Goal: Find specific fact: Find specific fact

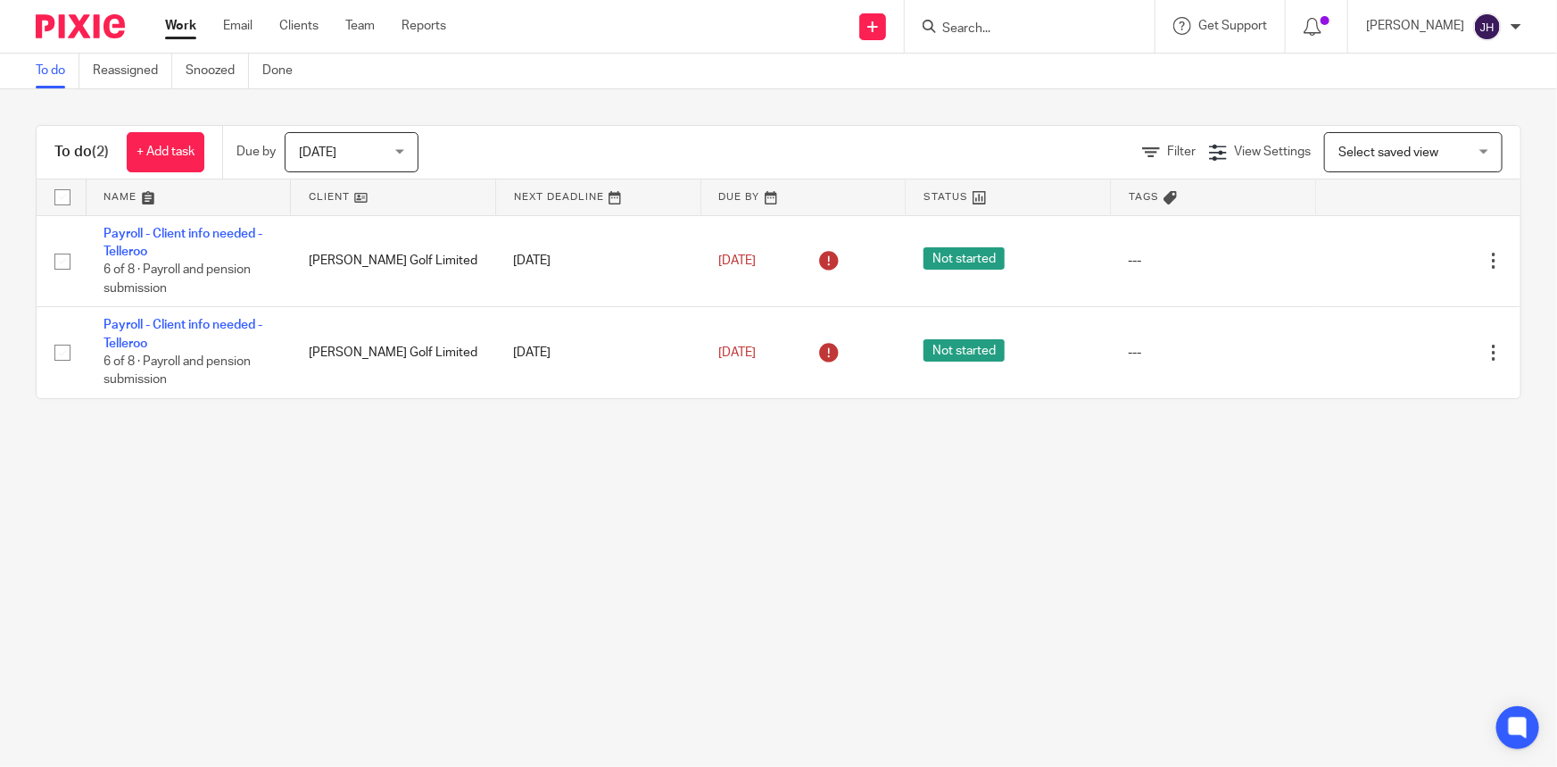
click at [1033, 23] on input "Search" at bounding box center [1021, 29] width 161 height 16
type input "warden"
click at [1136, 71] on link at bounding box center [1080, 76] width 286 height 41
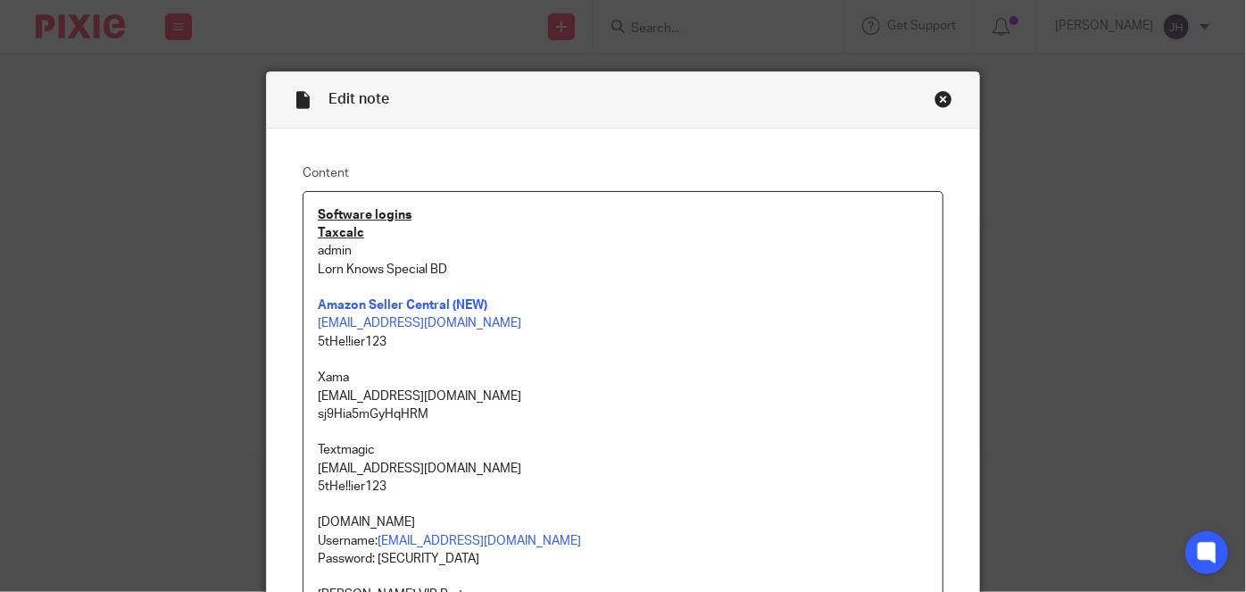
click at [941, 104] on div "Close this dialog window" at bounding box center [943, 99] width 18 height 18
click at [767, 22] on div "Edit note Content Software logins Taxcalc admin Lorn Knows Special BD Amazon Se…" at bounding box center [623, 296] width 1246 height 592
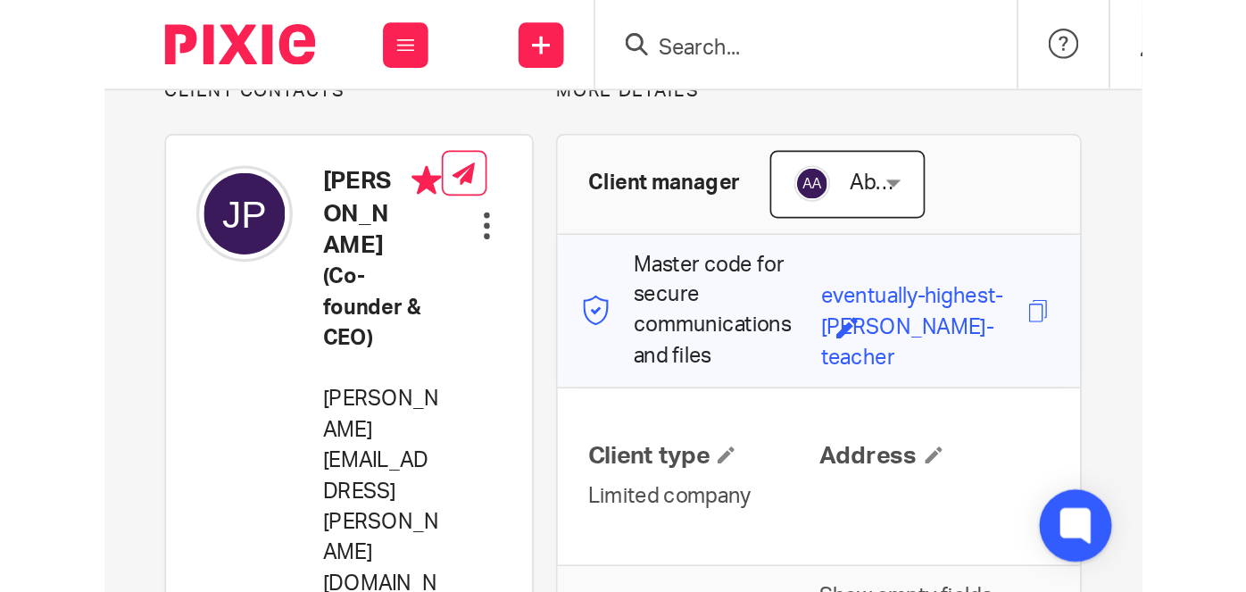
scroll to position [143, 0]
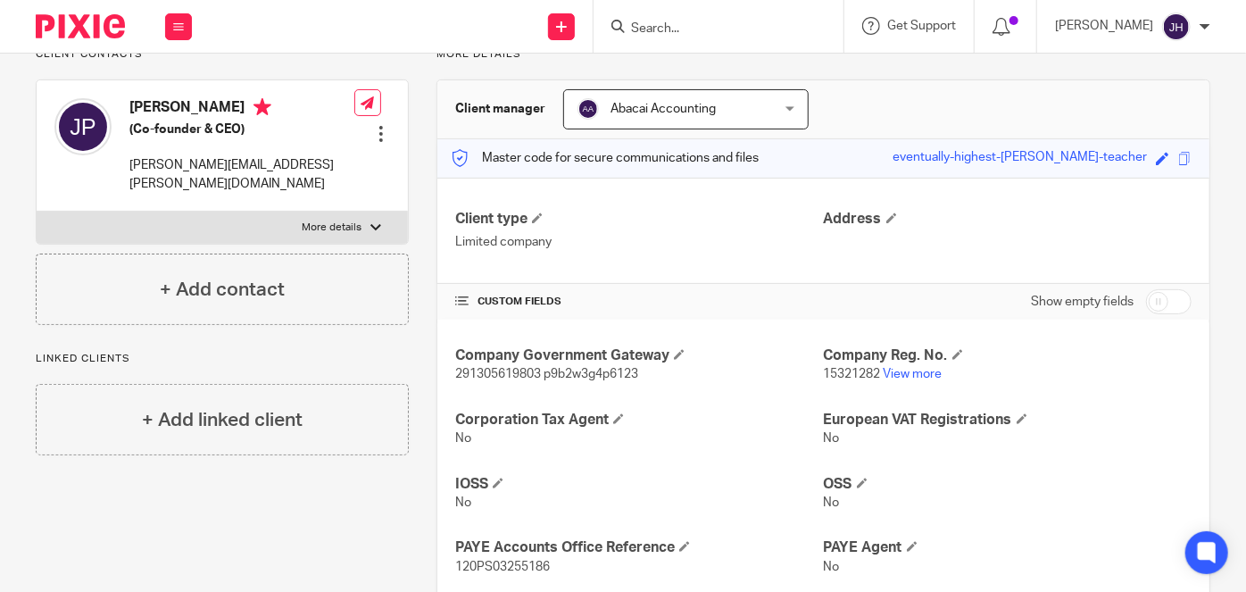
click at [914, 448] on div "Company Government Gateway 291305619803 p9b2w3g4p6123 Company Reg. No. 15321282…" at bounding box center [823, 524] width 772 height 411
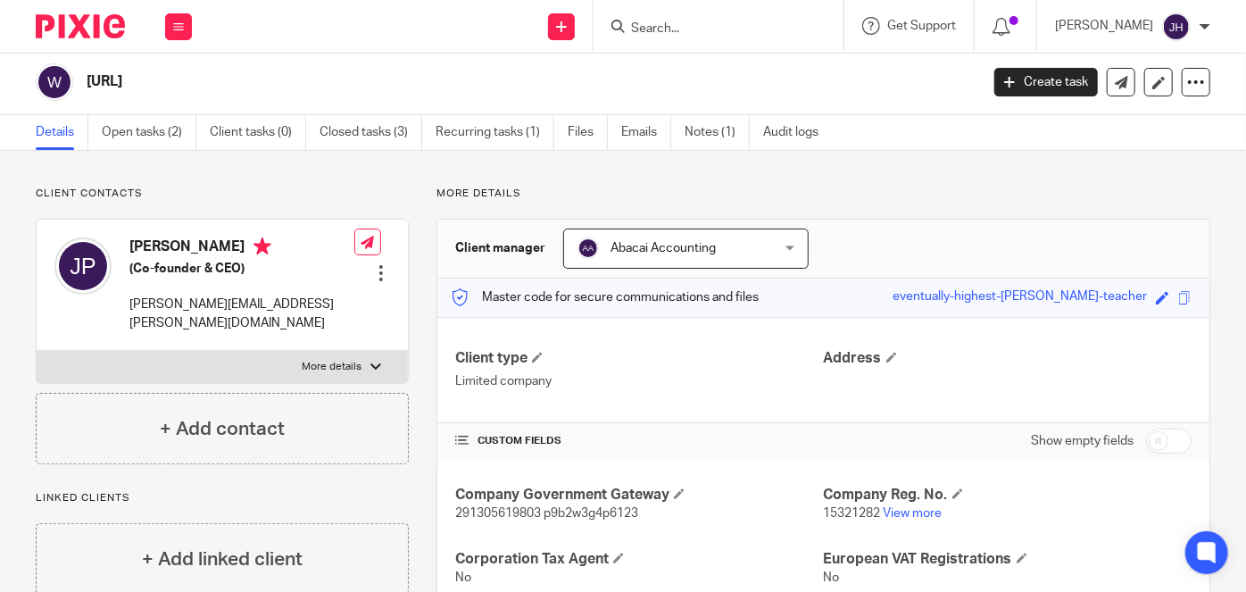
scroll to position [0, 0]
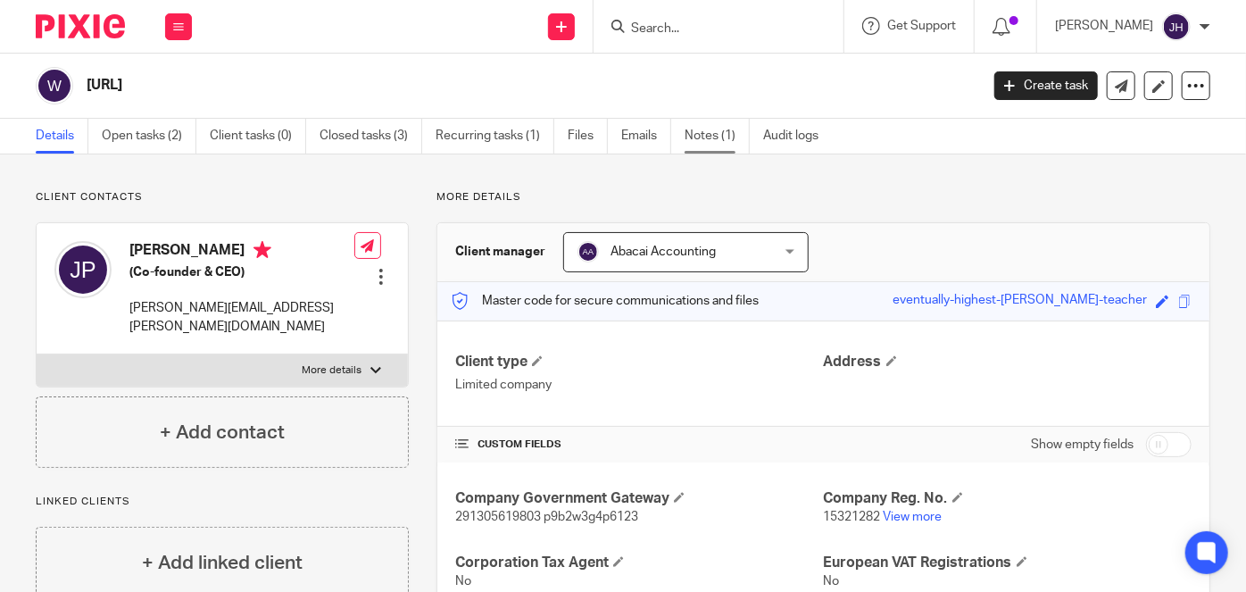
click at [709, 145] on link "Notes (1)" at bounding box center [716, 136] width 65 height 35
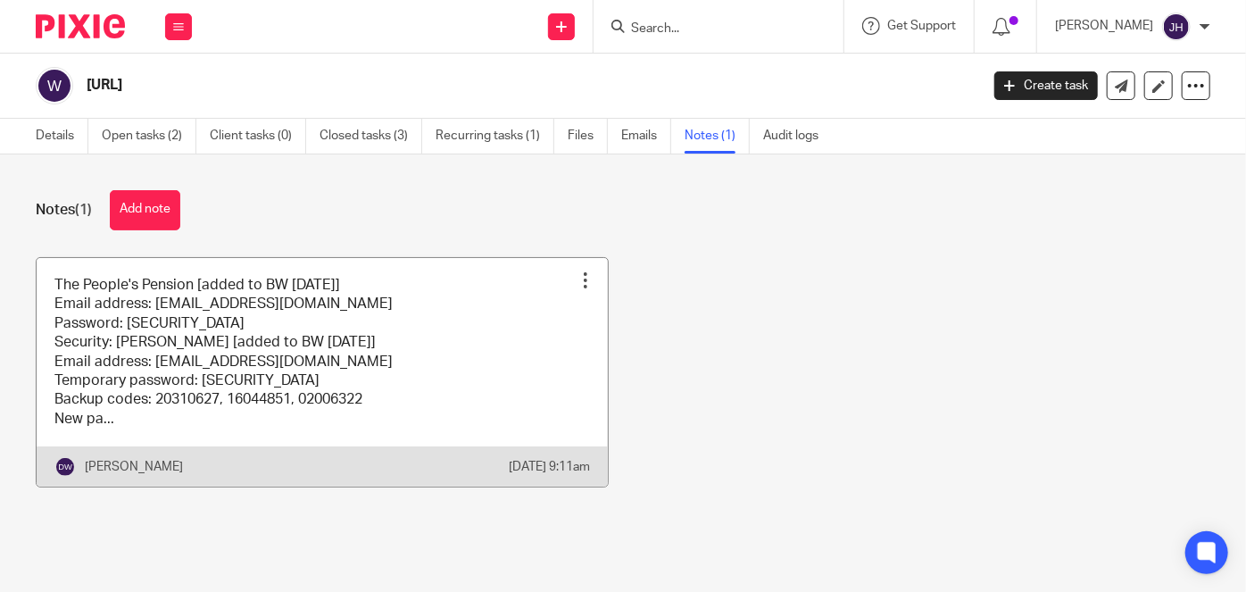
click at [404, 364] on link at bounding box center [322, 372] width 571 height 229
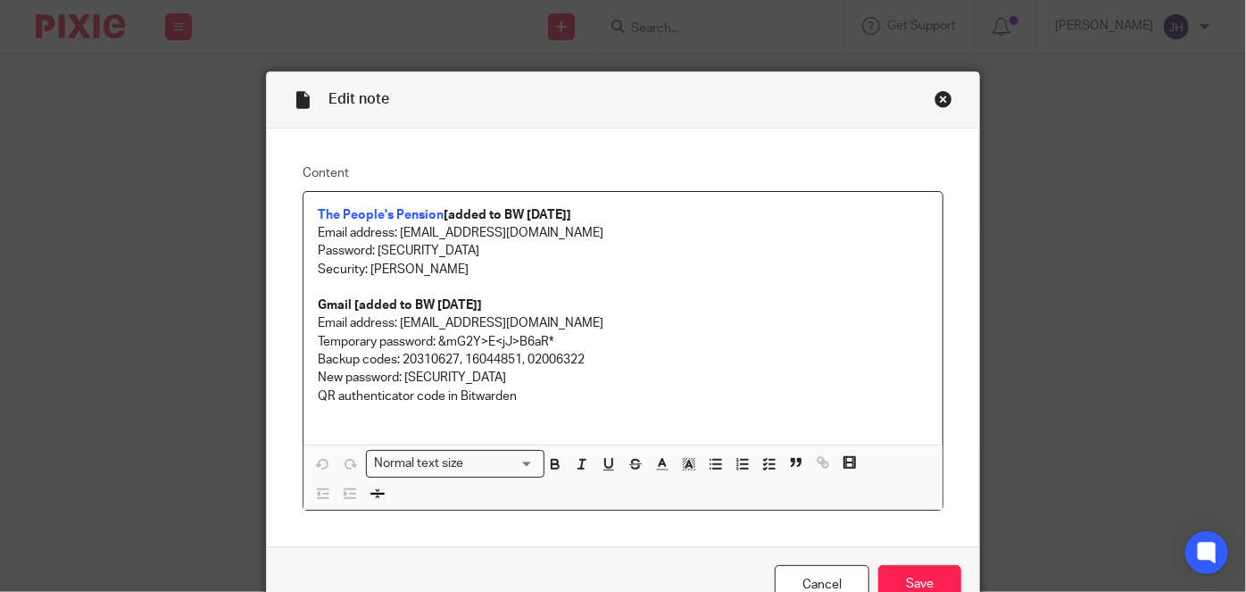
click at [416, 326] on p "Email address: [EMAIL_ADDRESS][DOMAIN_NAME]" at bounding box center [623, 323] width 610 height 18
click at [427, 314] on p "Email address: billing@warden-ai.com" at bounding box center [623, 323] width 610 height 18
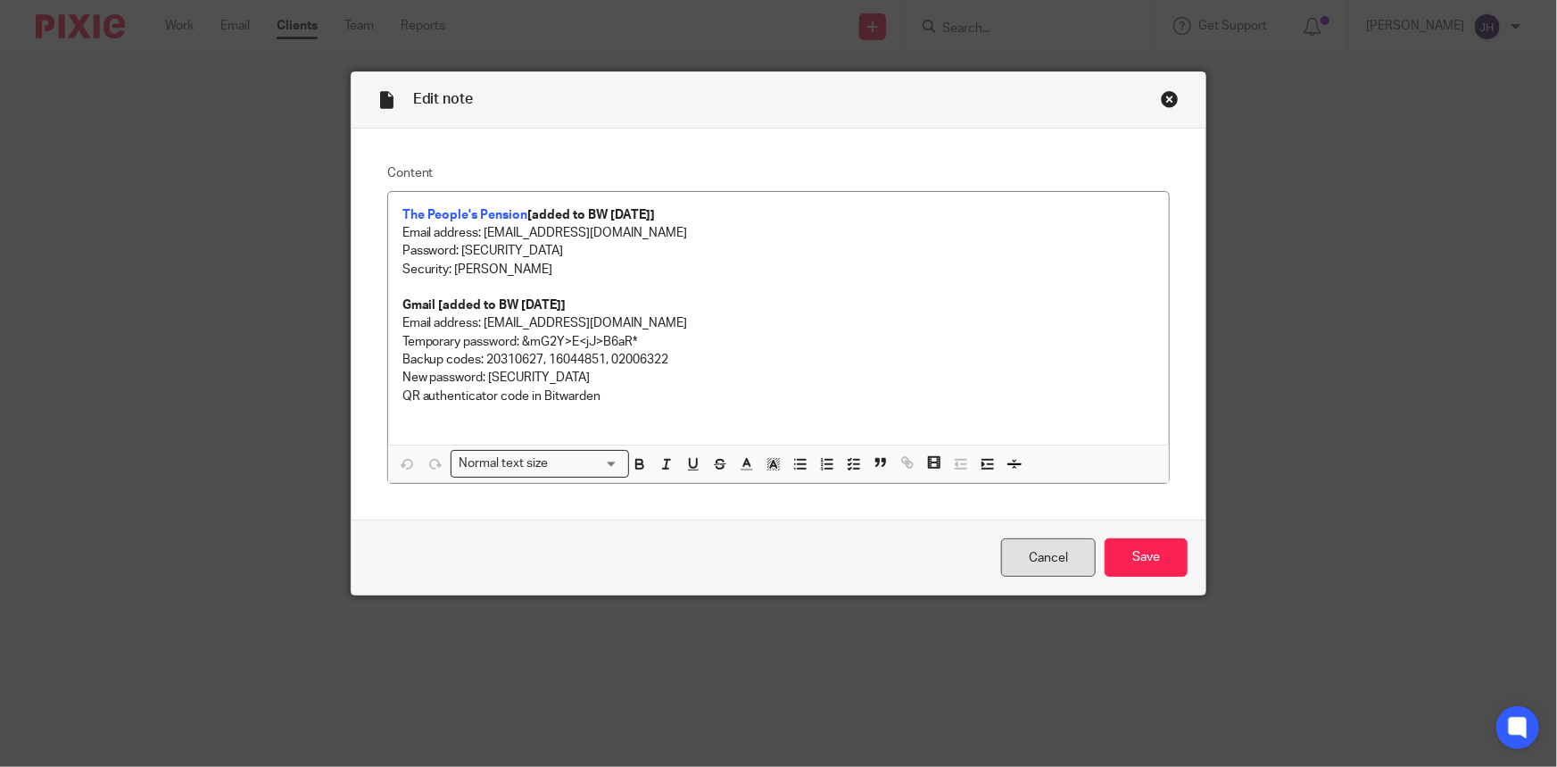
click at [1044, 562] on link "Cancel" at bounding box center [1048, 557] width 95 height 38
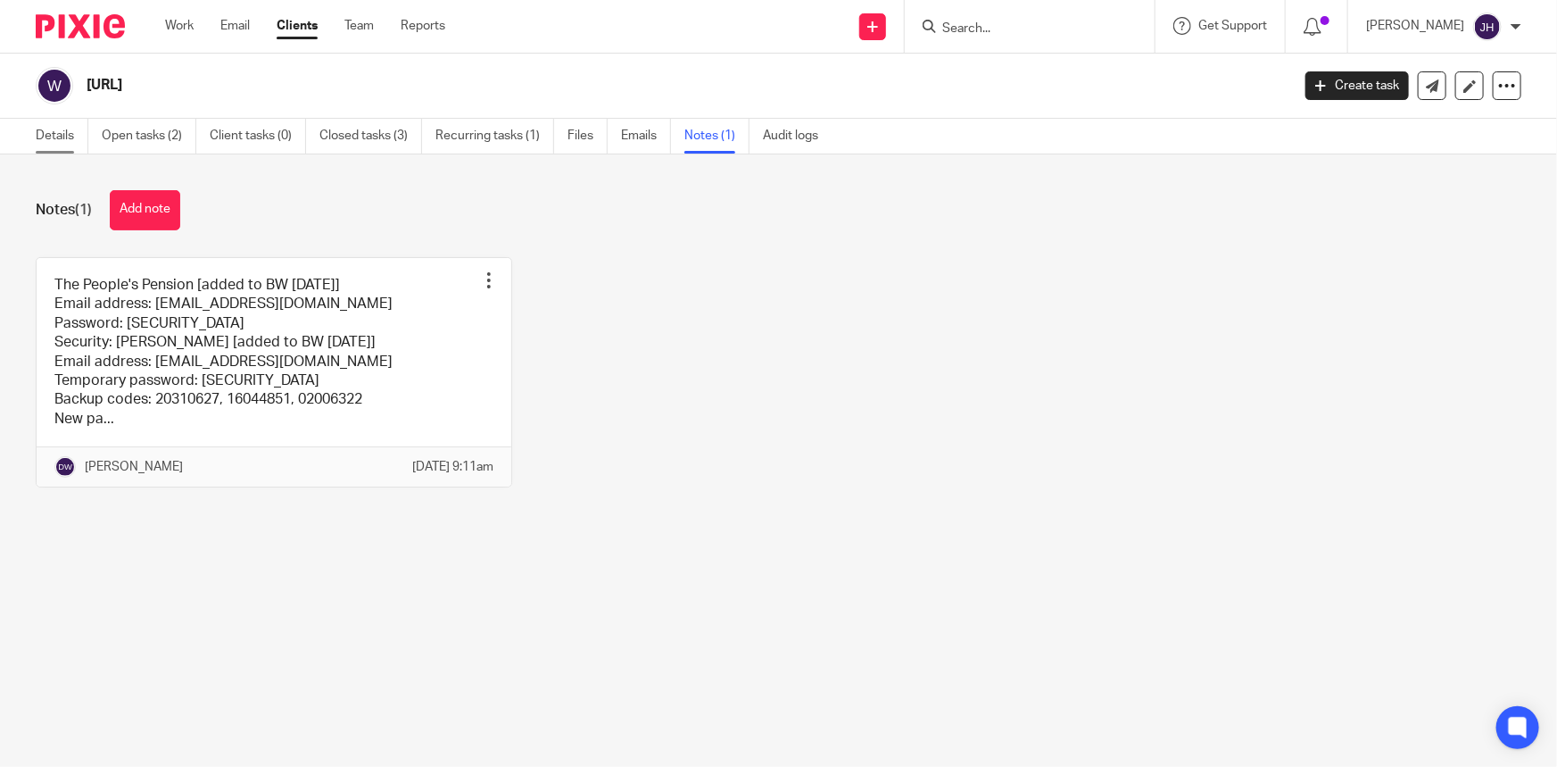
click at [51, 137] on link "Details" at bounding box center [62, 136] width 53 height 35
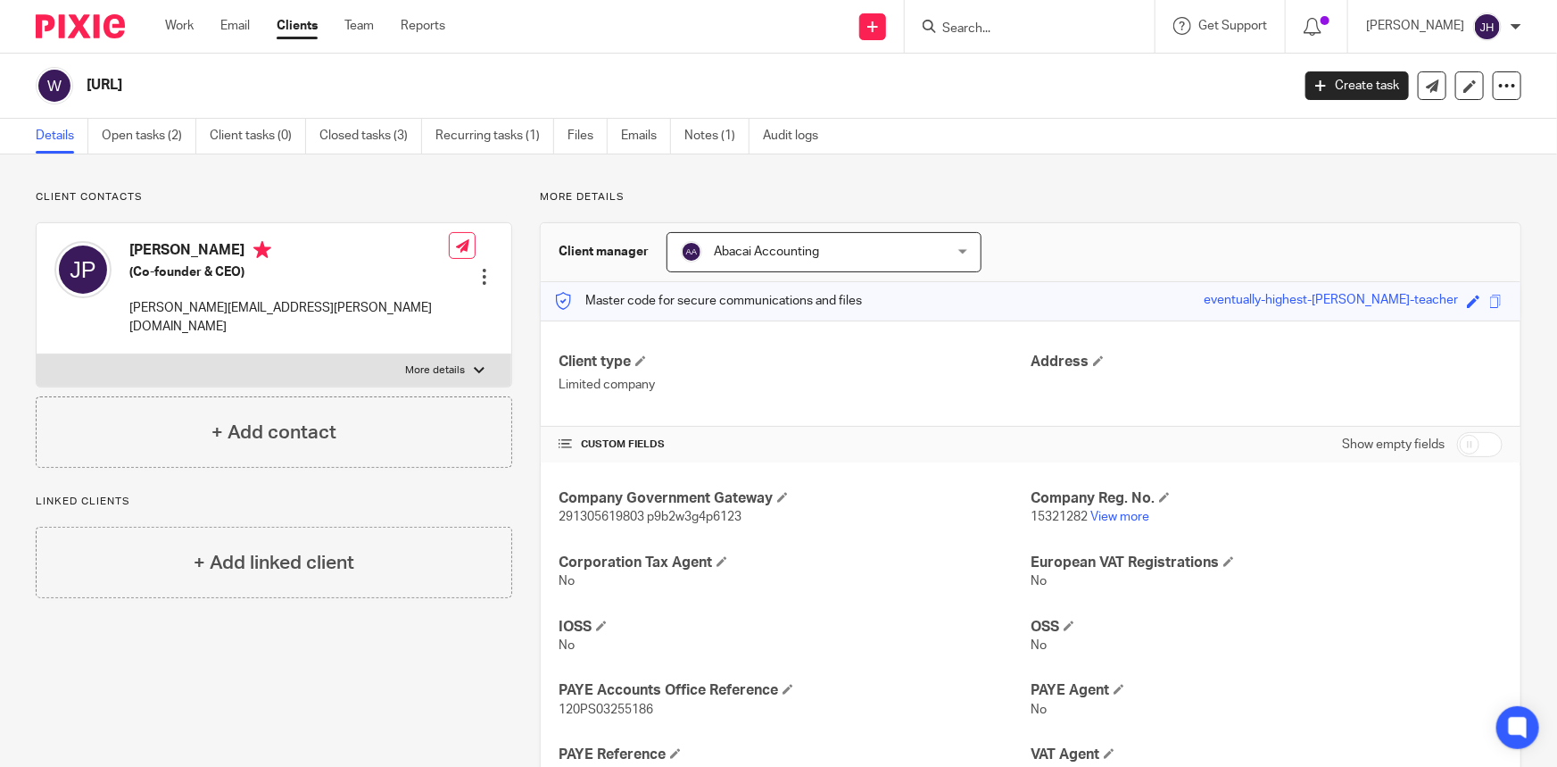
click at [580, 519] on span "291305619803 p9b2w3g4p6123" at bounding box center [650, 516] width 183 height 12
copy span "291305619803"
click at [700, 519] on span "291305619803 p9b2w3g4p6123" at bounding box center [650, 516] width 183 height 12
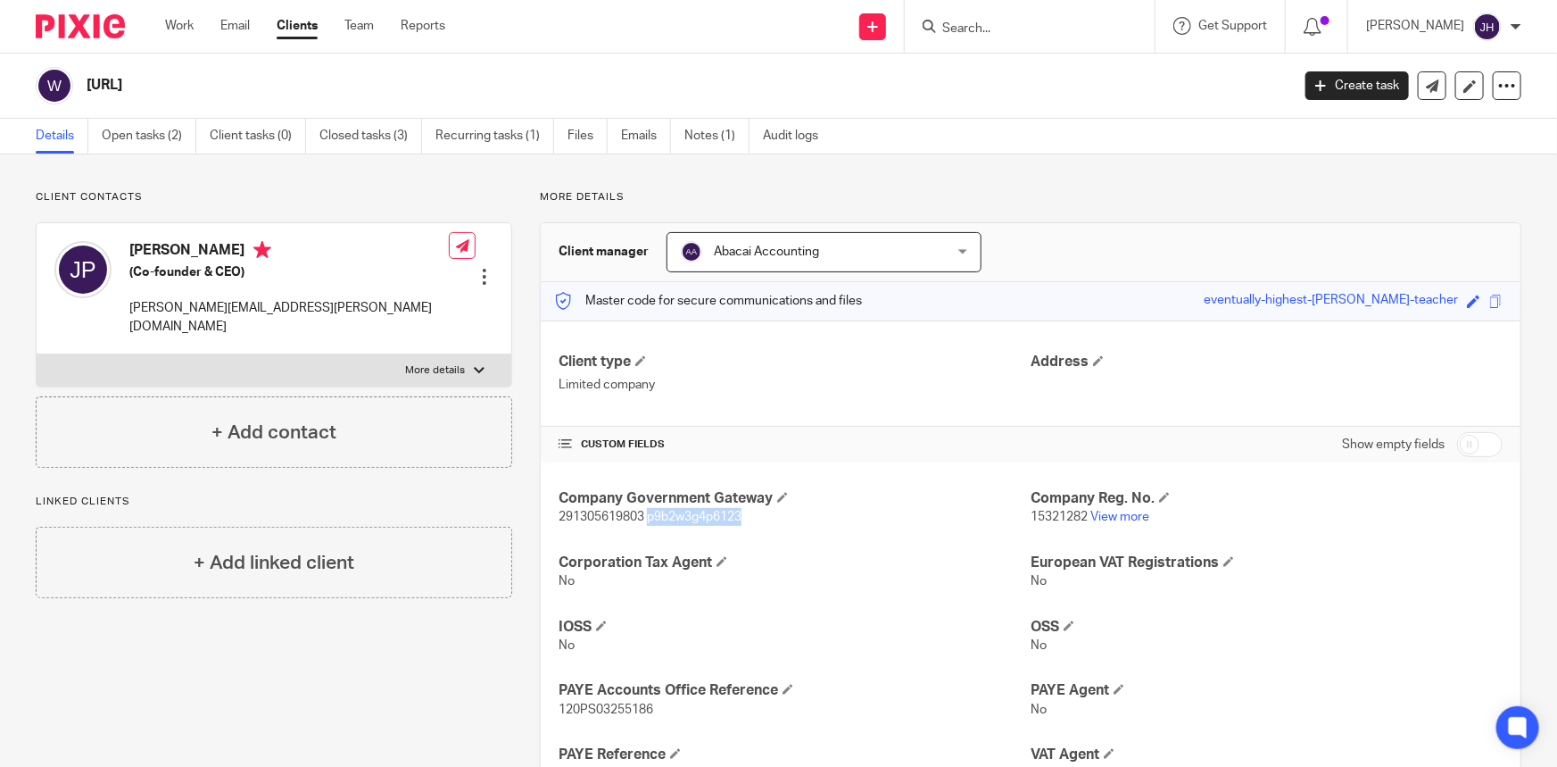
copy span "p9b2w3g4p6123"
click at [1007, 27] on input "Search" at bounding box center [1021, 29] width 161 height 16
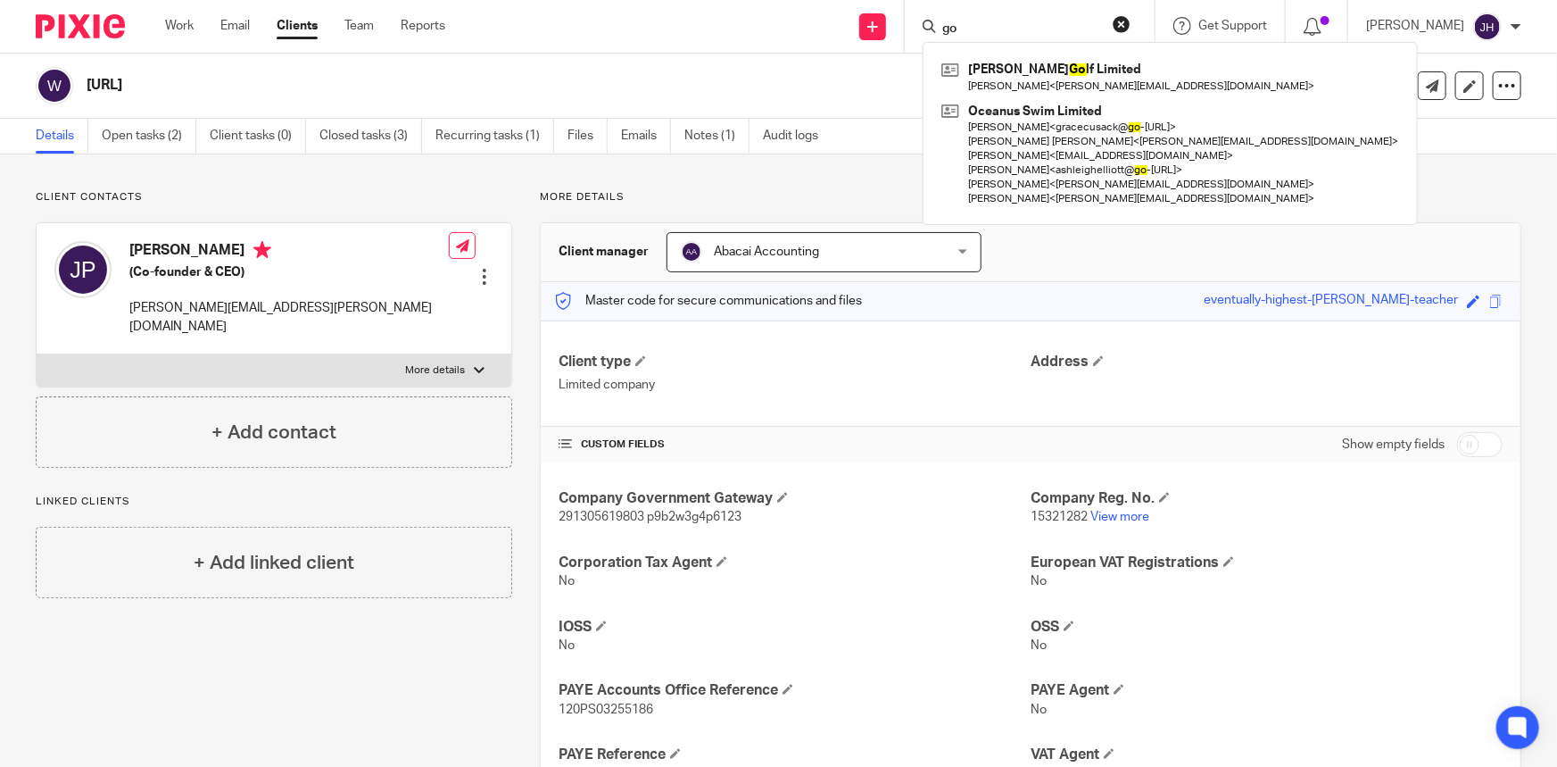
type input "g"
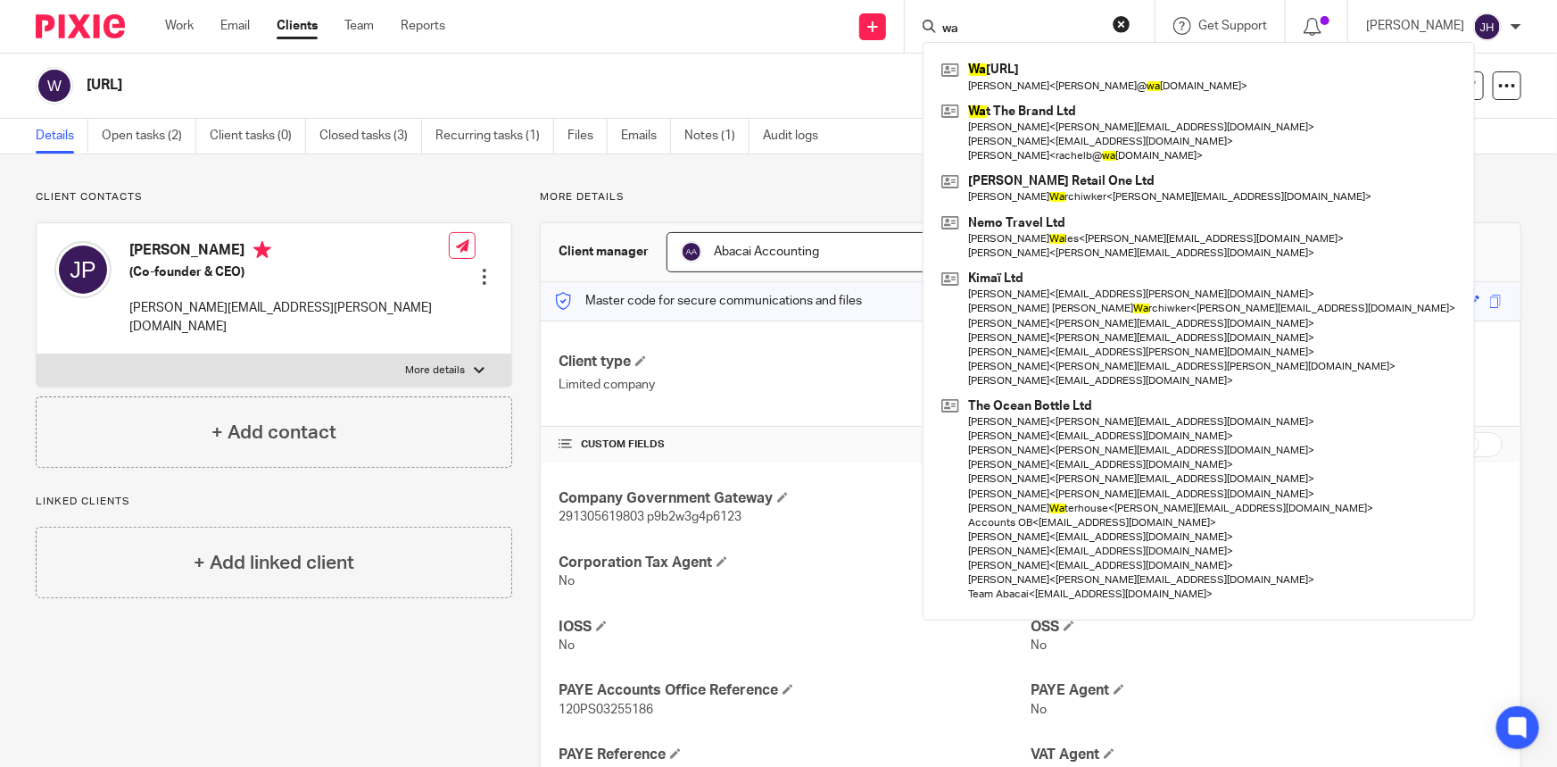
type input "w"
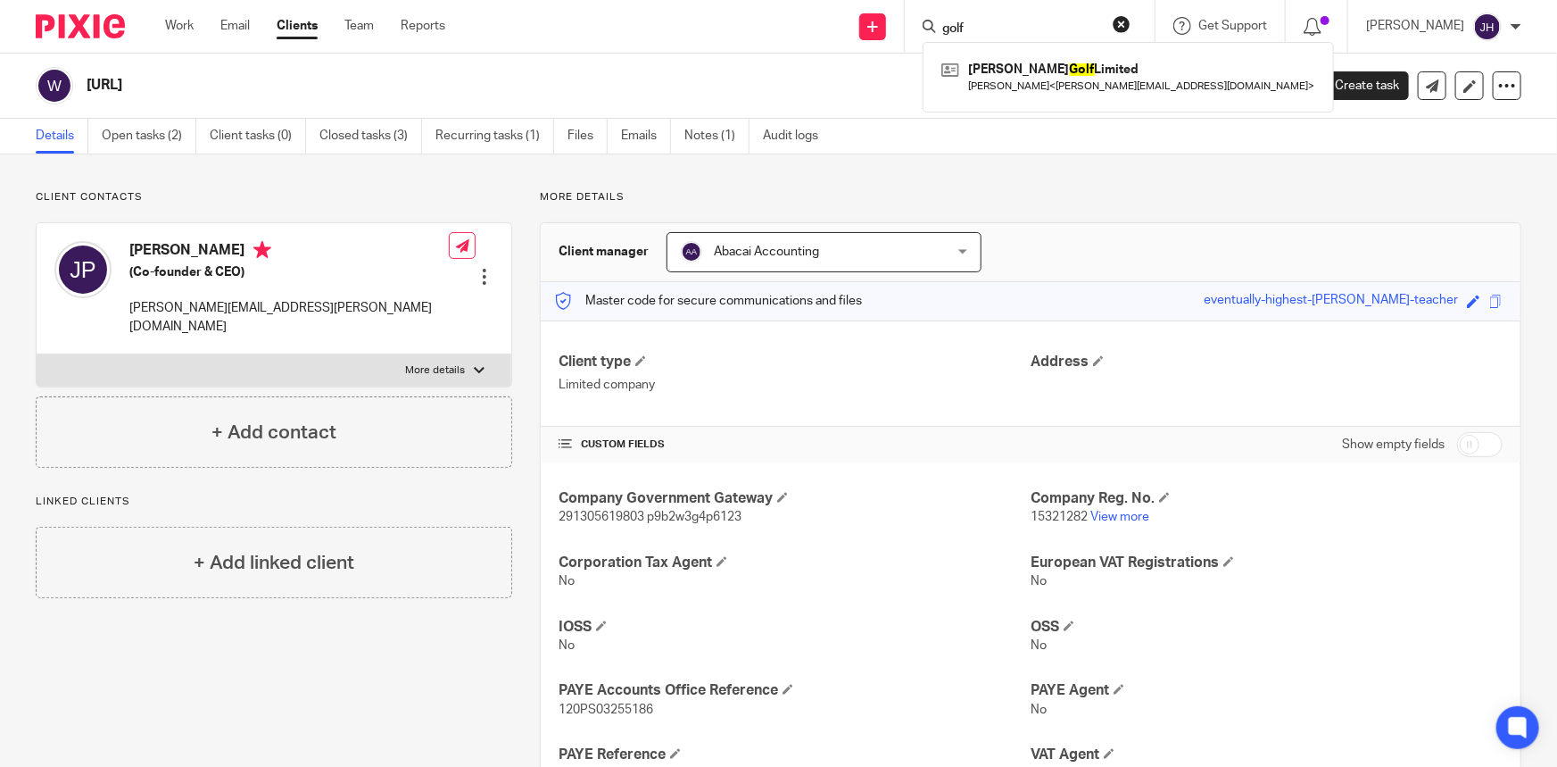
type input "golf"
click at [1135, 52] on div "Stewart Golf Limited Eleanor Britten < eleanor@stewartgolf.com >" at bounding box center [1128, 77] width 411 height 70
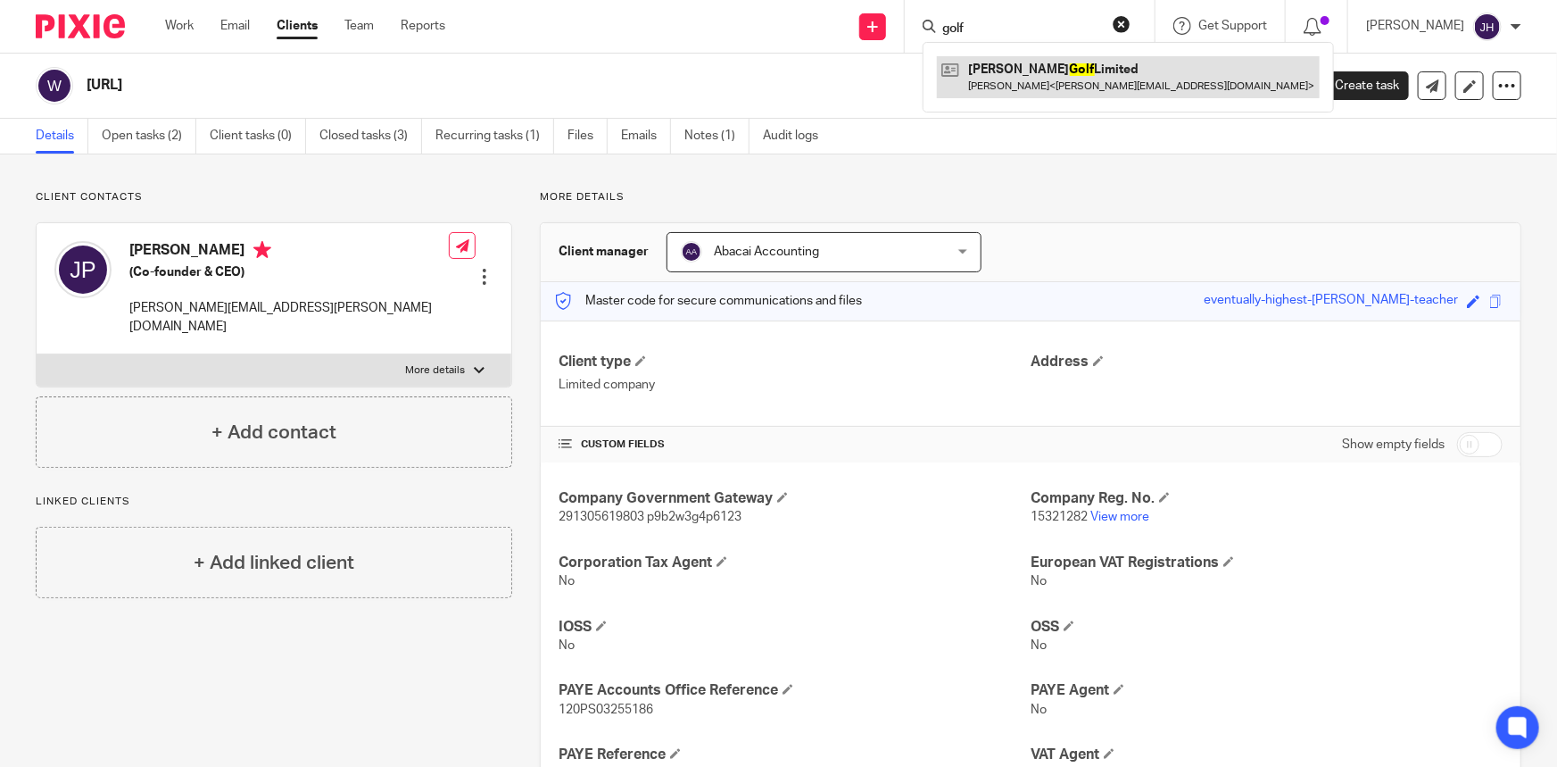
click at [1124, 75] on link at bounding box center [1128, 76] width 383 height 41
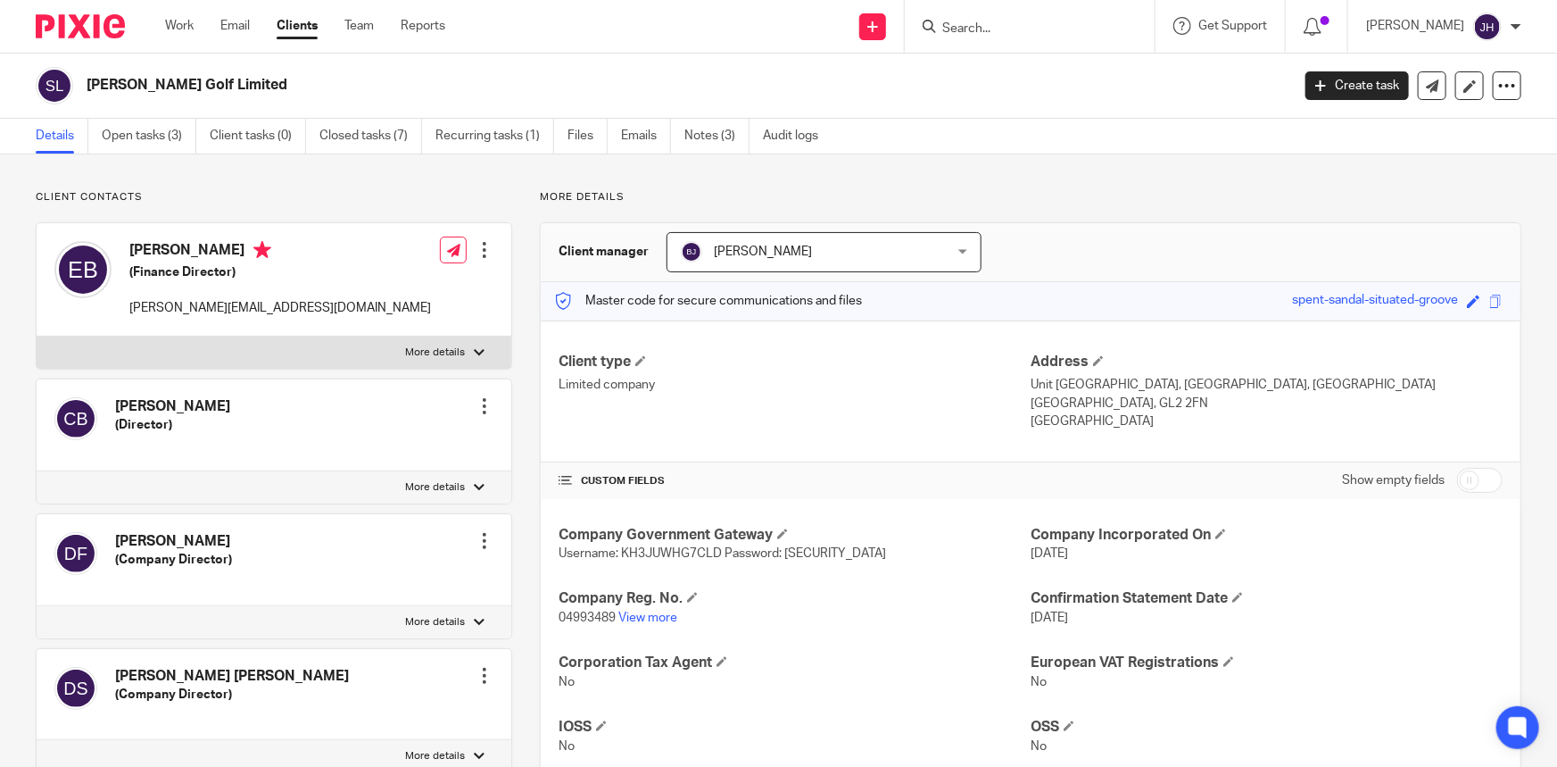
click at [1044, 36] on form at bounding box center [1036, 26] width 190 height 22
click at [1044, 34] on input "Search" at bounding box center [1021, 29] width 161 height 16
type input "l"
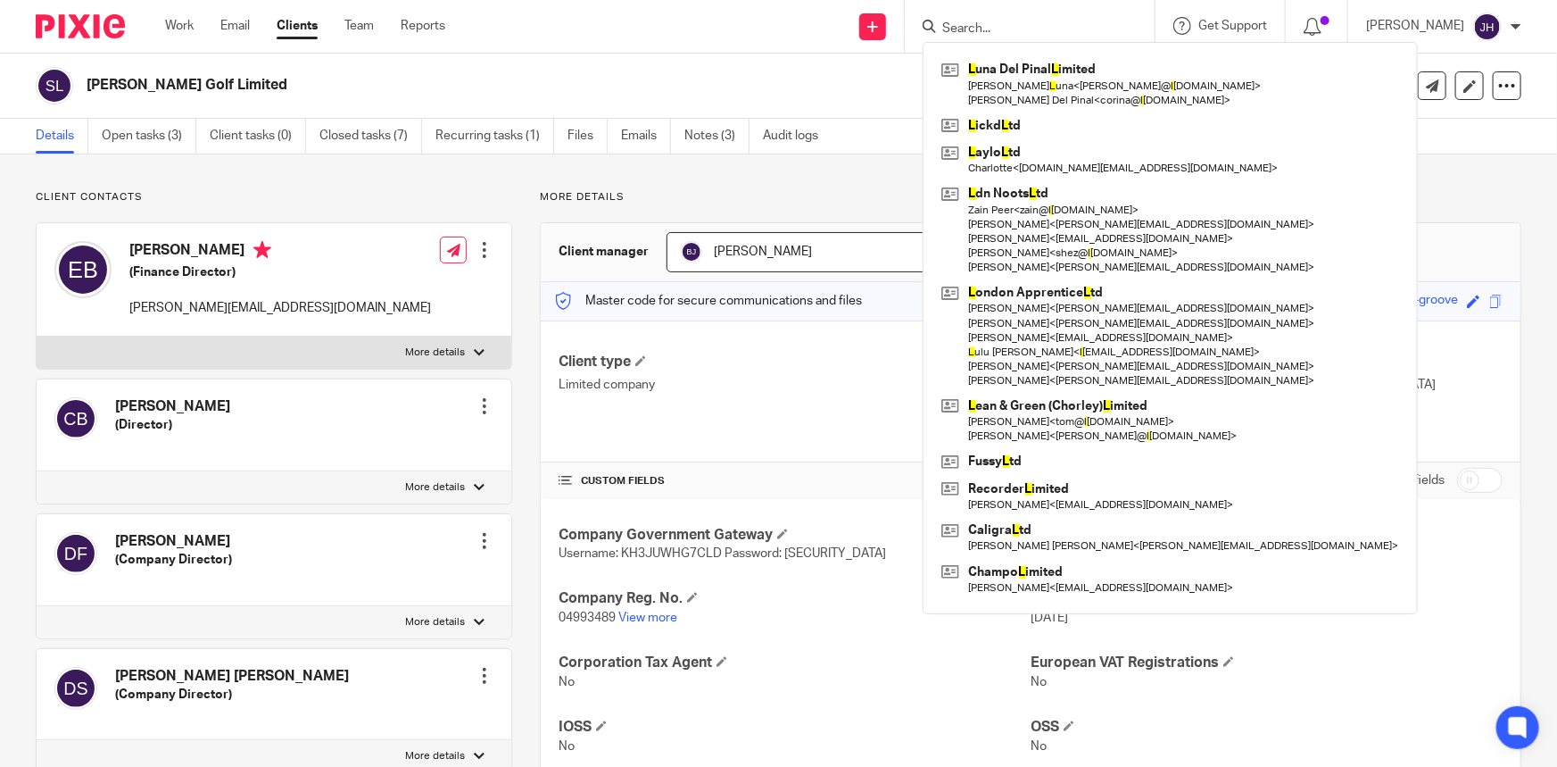
type input "l"
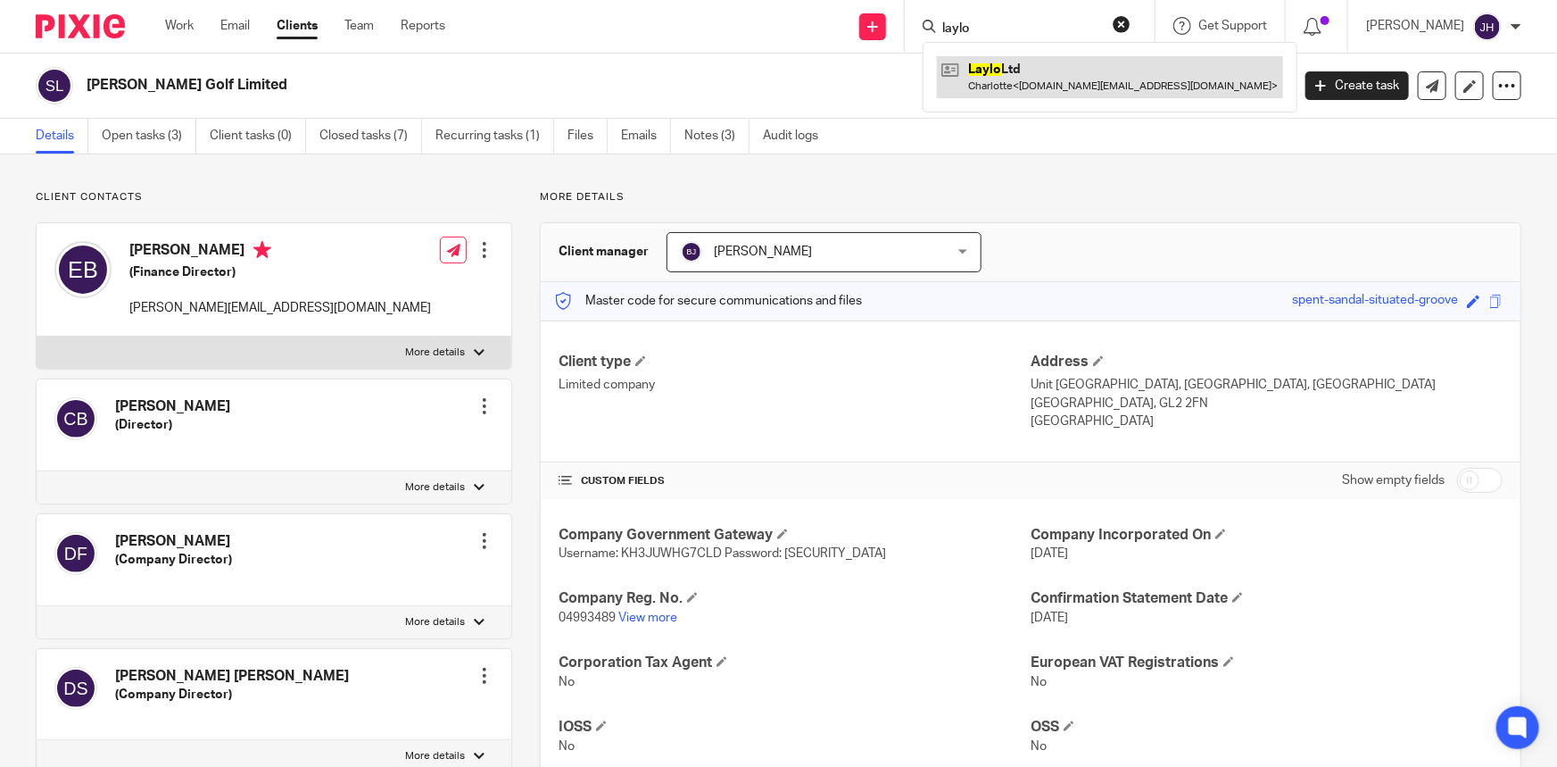
type input "laylo"
click at [1044, 75] on link at bounding box center [1110, 76] width 346 height 41
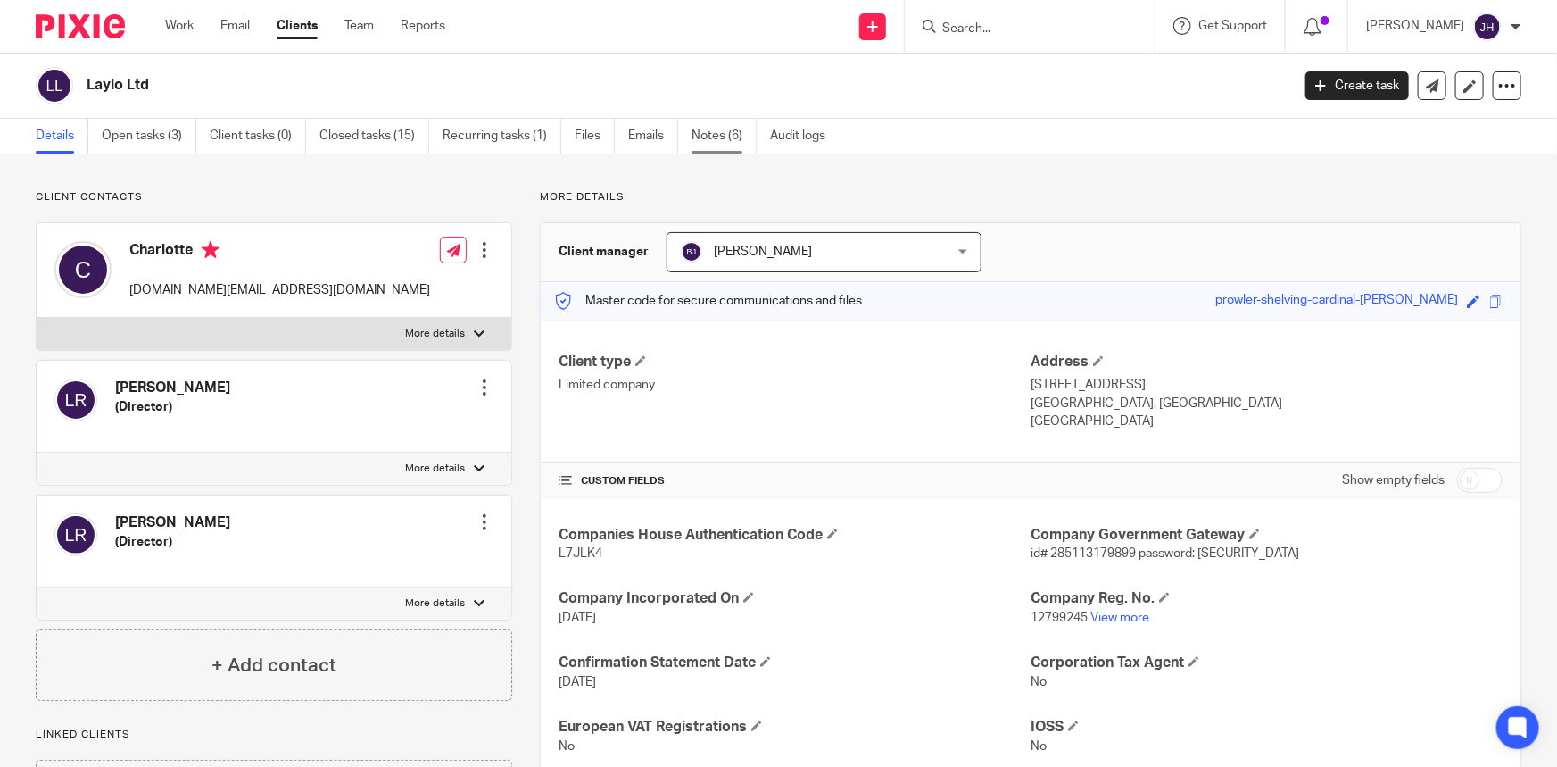
click at [724, 139] on link "Notes (6)" at bounding box center [724, 136] width 65 height 35
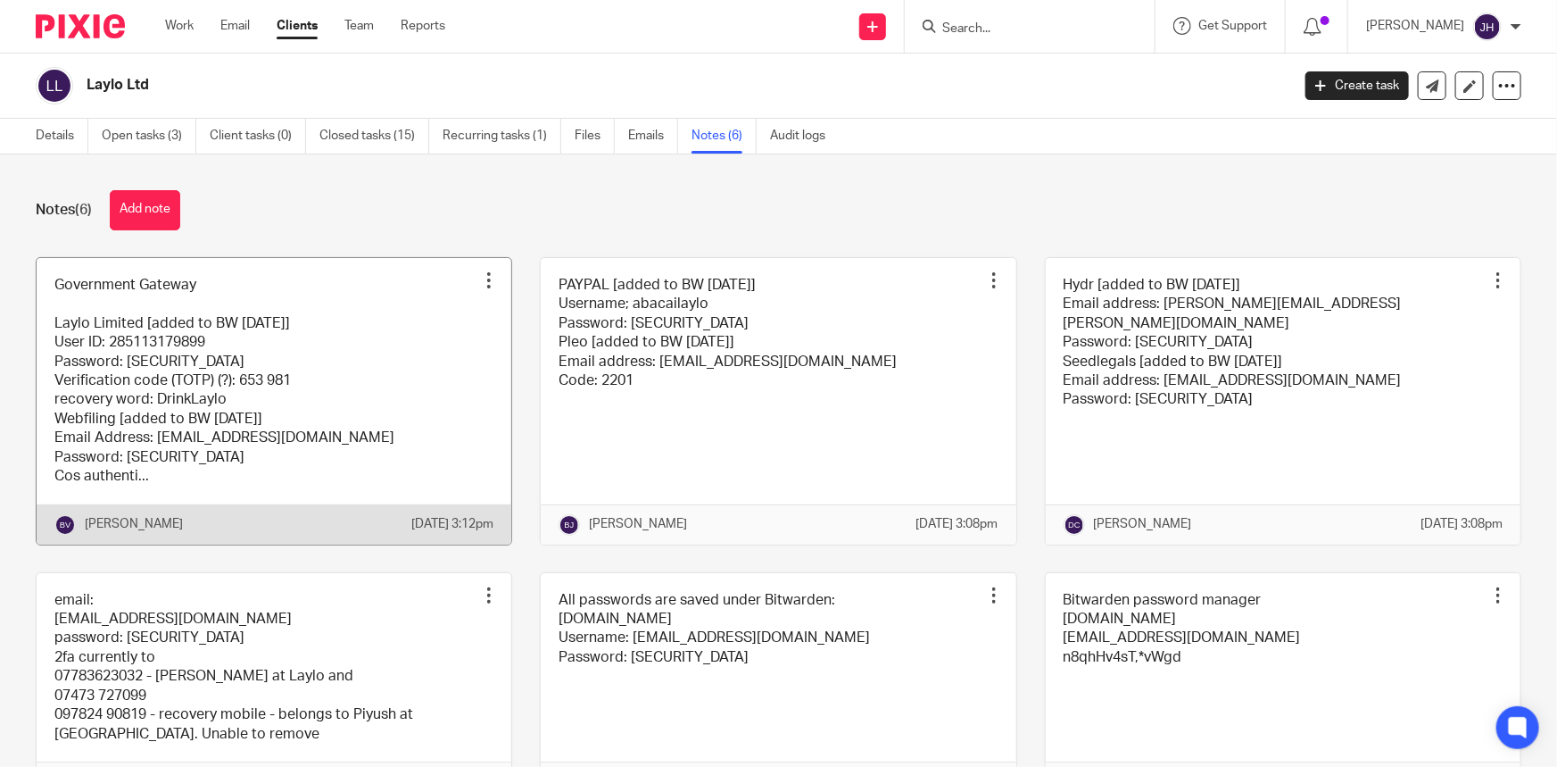
click at [281, 340] on link at bounding box center [274, 401] width 475 height 286
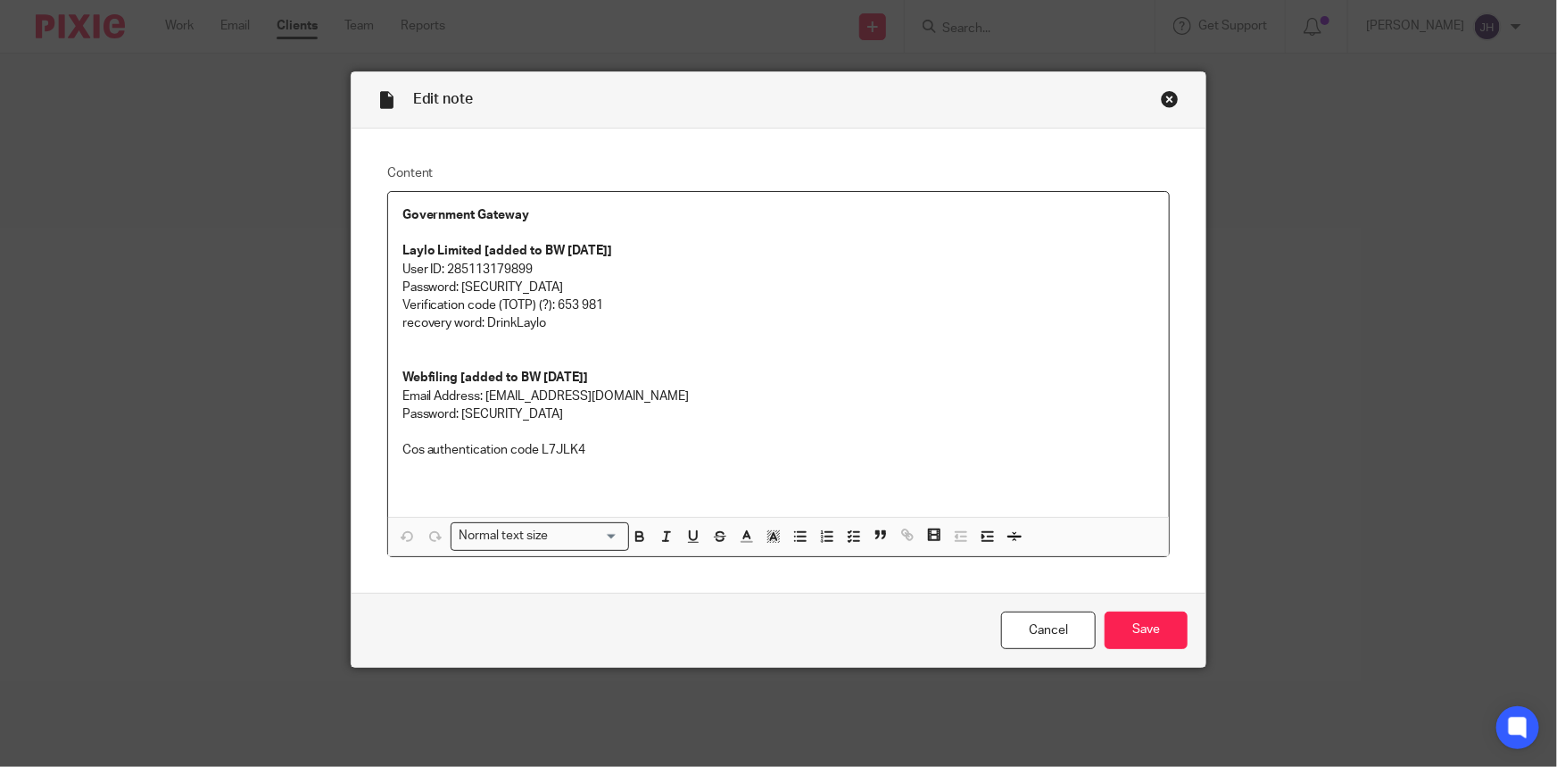
click at [510, 262] on p "User ID: 285113179899" at bounding box center [778, 270] width 753 height 18
copy p "285113179899"
click at [550, 296] on p "Verification code (TOTP) (?): 653 981" at bounding box center [778, 305] width 753 height 18
click at [508, 275] on p "User ID: 285113179899" at bounding box center [778, 270] width 753 height 18
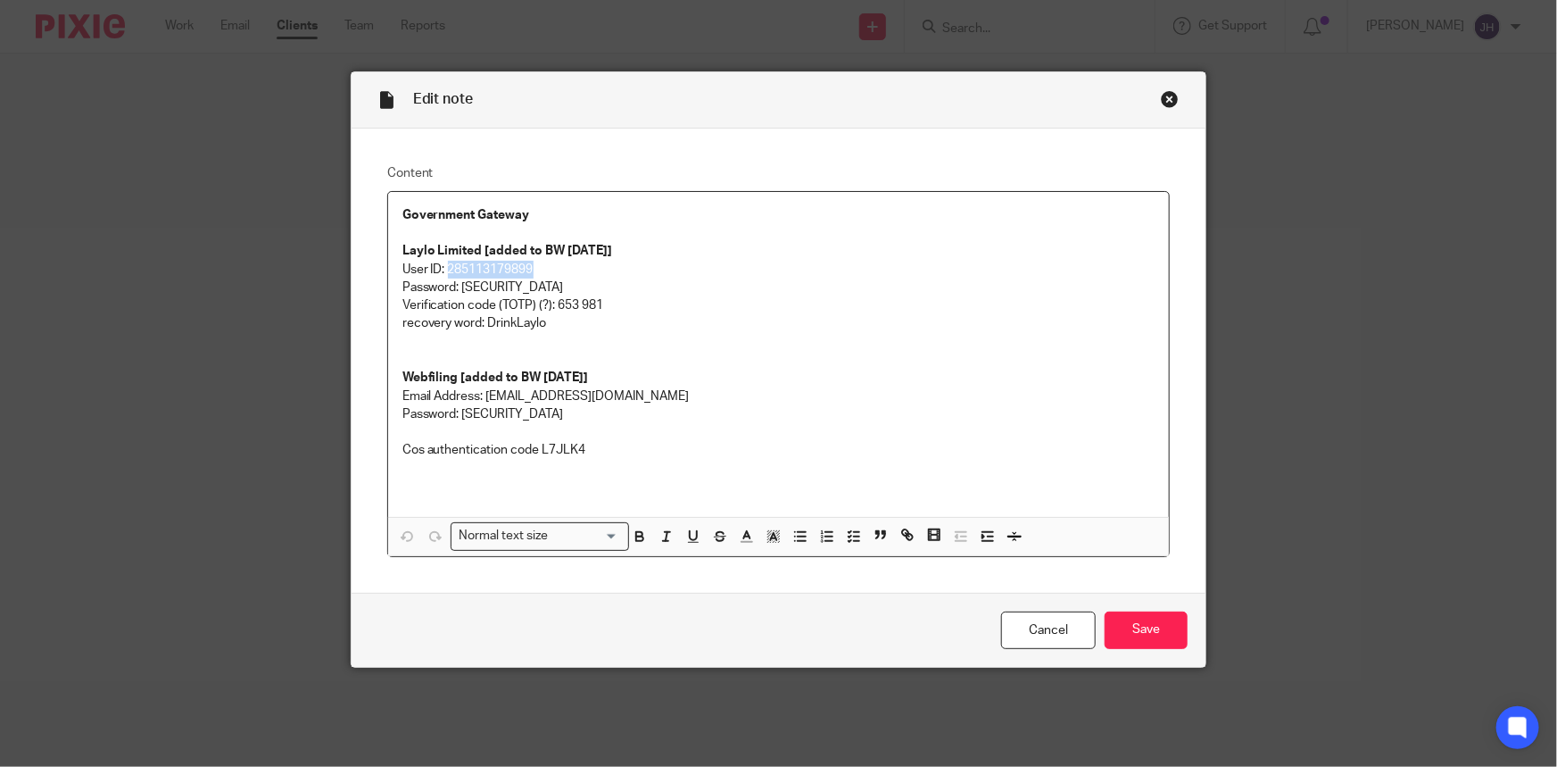
click at [508, 275] on p "User ID: 285113179899" at bounding box center [778, 270] width 753 height 18
copy p "285113179899"
click at [460, 336] on p at bounding box center [778, 351] width 753 height 37
drag, startPoint x: 460, startPoint y: 286, endPoint x: 746, endPoint y: 281, distance: 286.5
click at [746, 281] on p "Password: Vnrjienvb5u7984h59!^B*@mvkjrvno" at bounding box center [778, 287] width 753 height 18
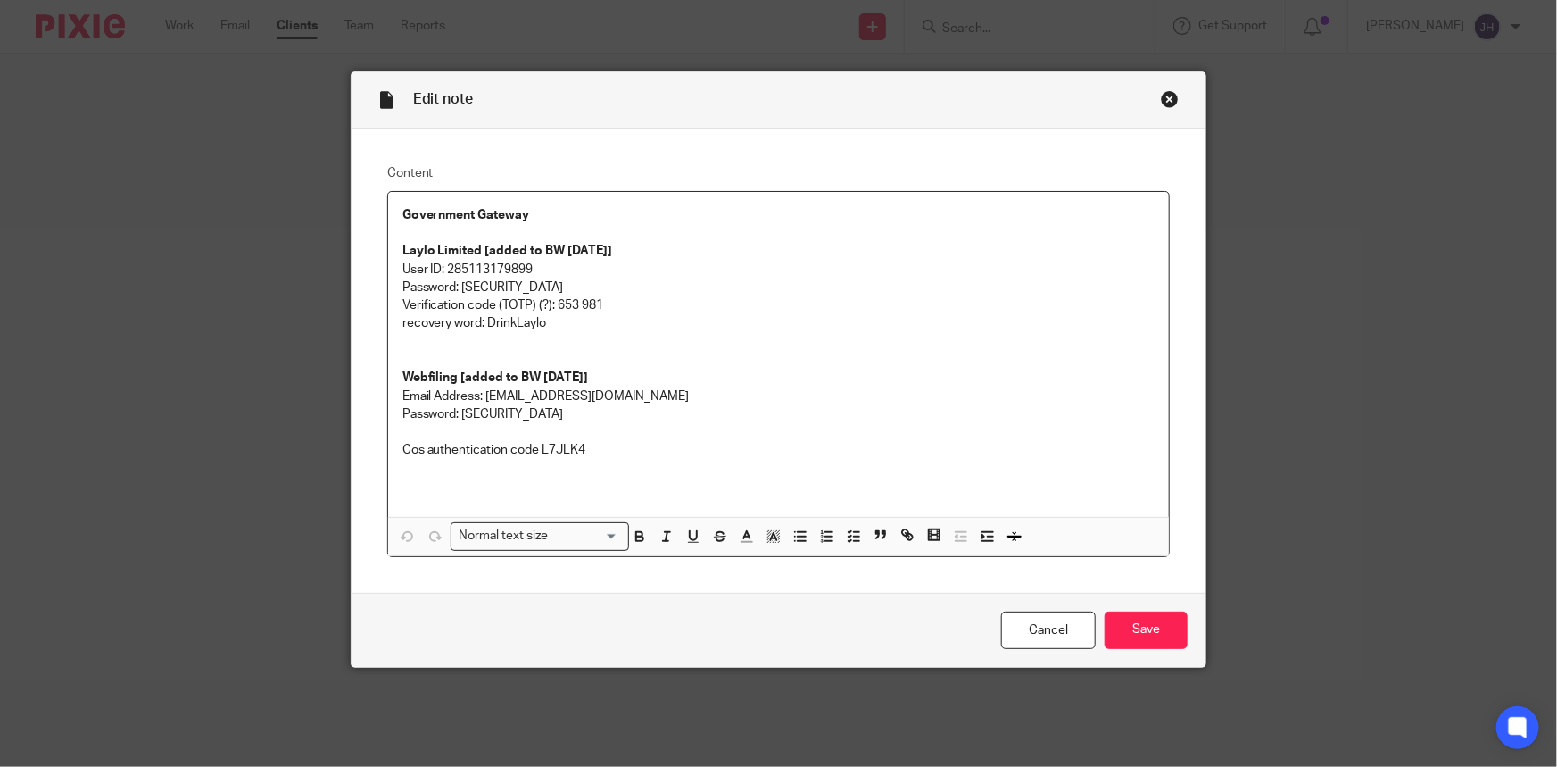
copy p "Vnrjienvb5u7984h59!^B*@mvkjrvno"
